Goal: Navigation & Orientation: Find specific page/section

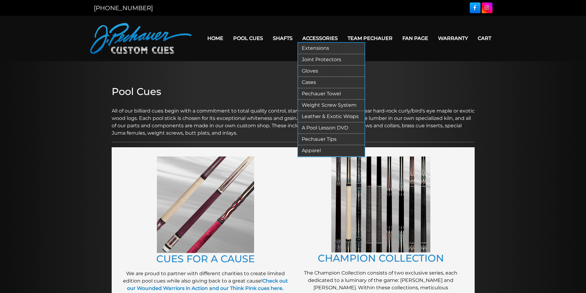
click at [305, 46] on link "Extensions" at bounding box center [331, 48] width 66 height 11
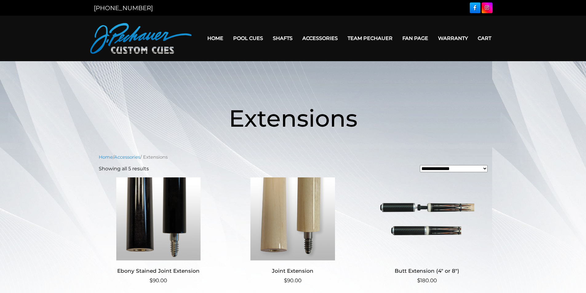
click at [407, 211] on img at bounding box center [427, 219] width 120 height 83
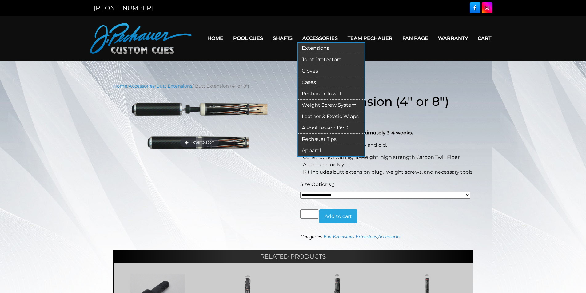
click at [320, 58] on link "Joint Protectors" at bounding box center [331, 59] width 66 height 11
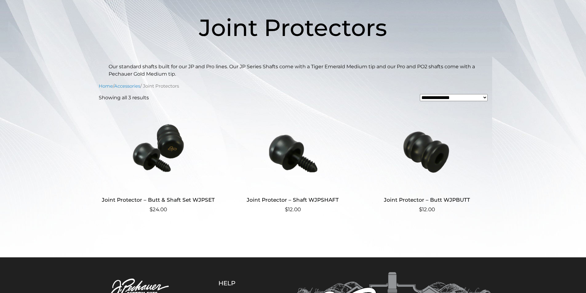
scroll to position [92, 0]
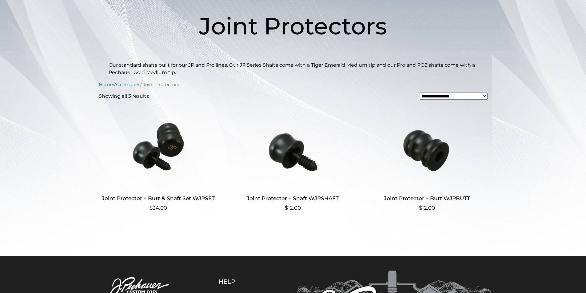
click at [423, 153] on img at bounding box center [427, 146] width 120 height 83
